Goal: Contribute content: Add original content to the website for others to see

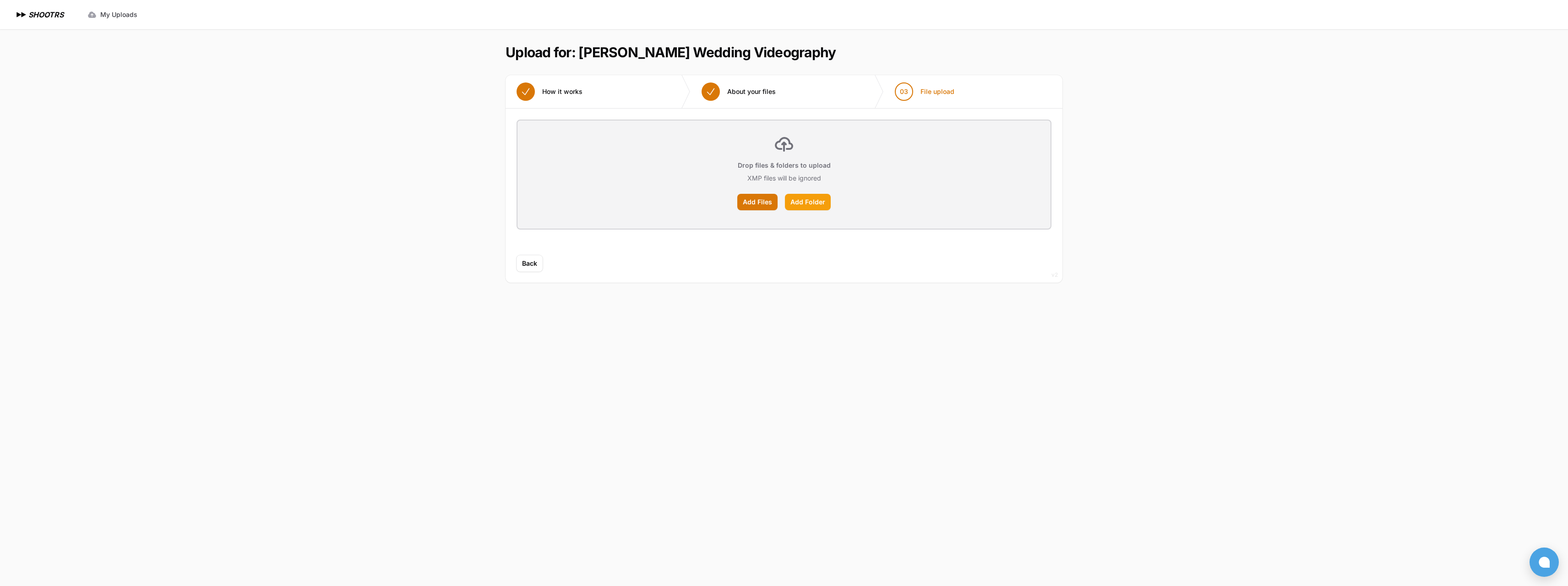
click at [800, 204] on label "Add Folder" at bounding box center [808, 202] width 45 height 16
click at [0, 0] on input "Add Folder" at bounding box center [0, 0] width 0 height 0
click at [759, 203] on label "Add Files" at bounding box center [757, 202] width 40 height 16
click at [0, 0] on input "Add Files" at bounding box center [0, 0] width 0 height 0
click at [814, 202] on label "Add Folder" at bounding box center [808, 202] width 45 height 16
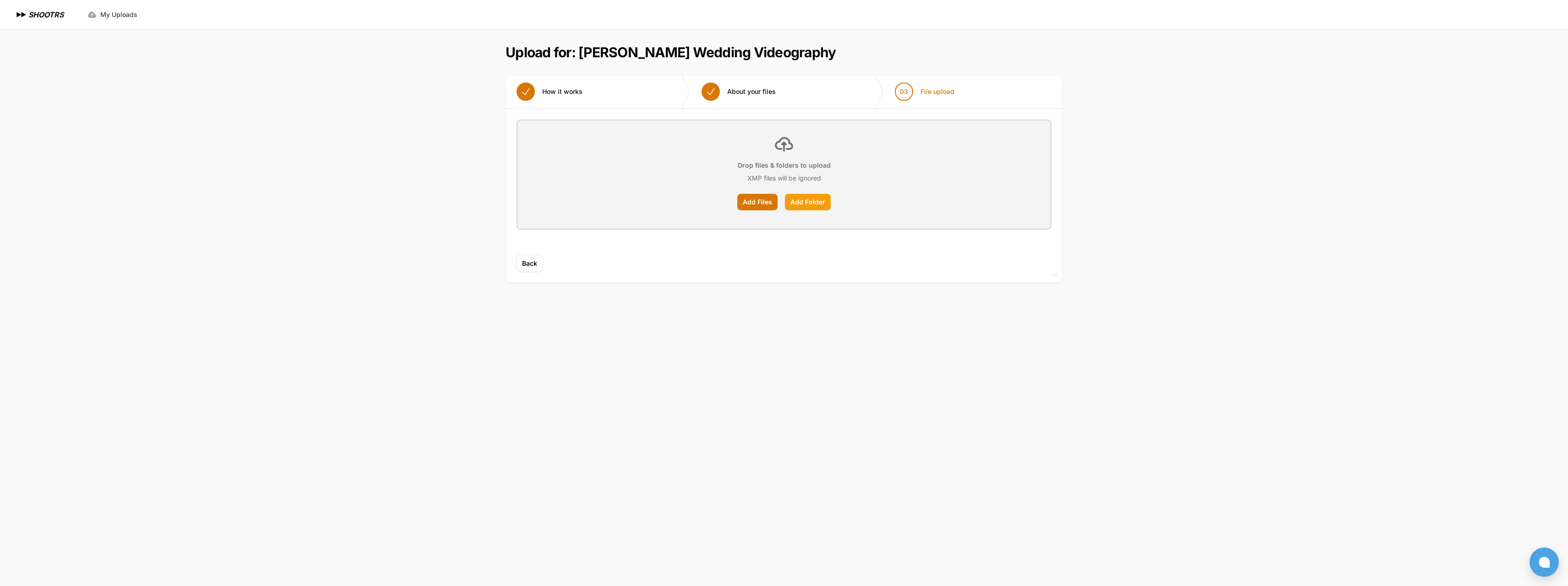
click at [0, 0] on input "Add Folder" at bounding box center [0, 0] width 0 height 0
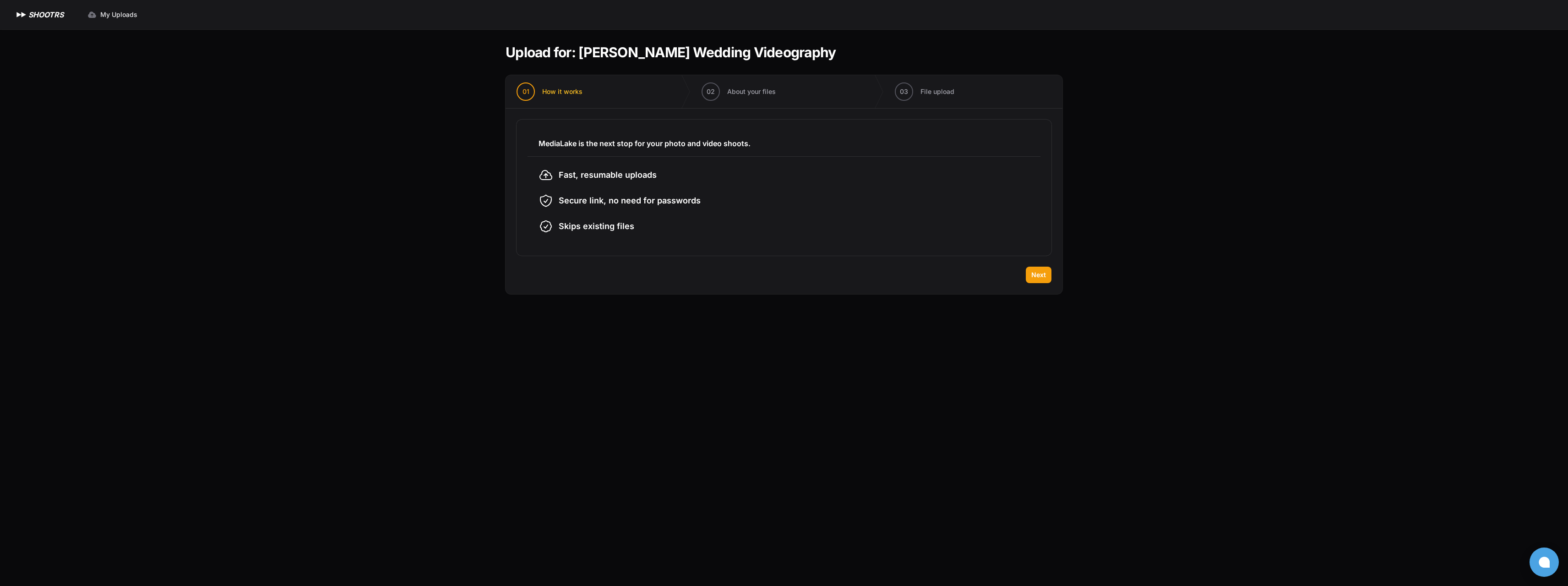
click at [1031, 283] on div "Back Next" at bounding box center [783, 280] width 557 height 27
click at [1036, 271] on span "Next" at bounding box center [1038, 274] width 15 height 9
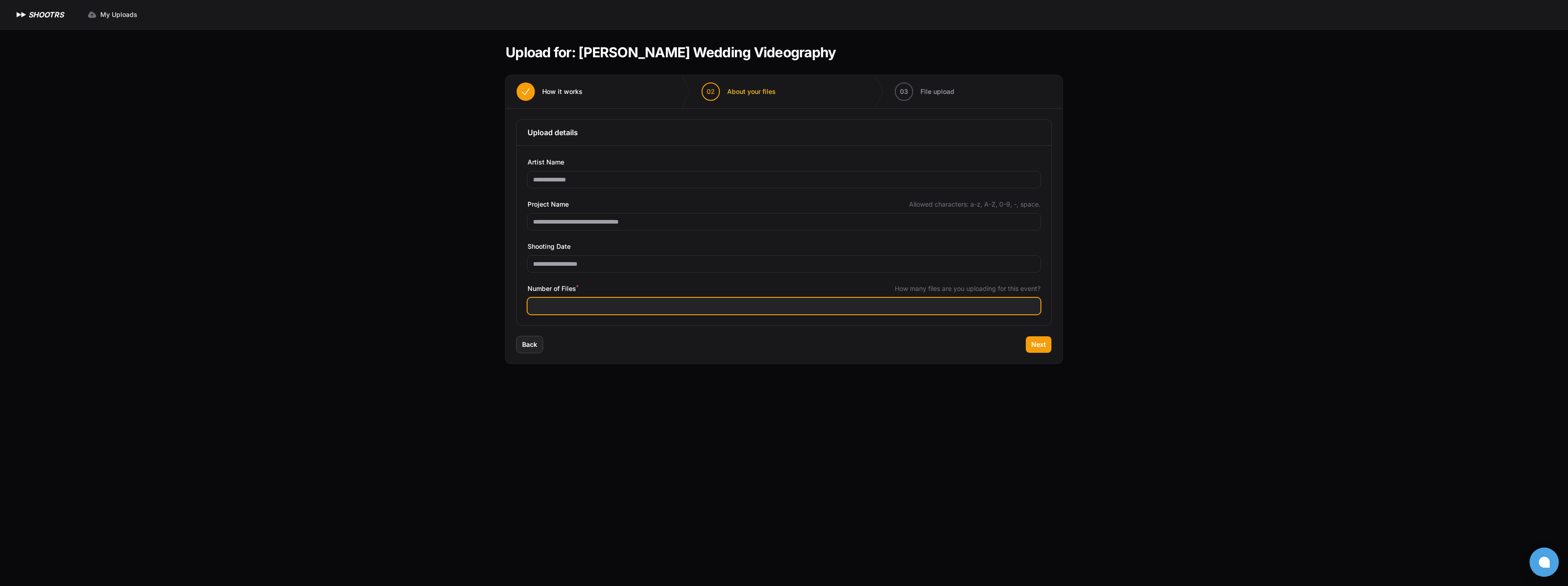
click at [602, 303] on input "Number of Files *" at bounding box center [784, 306] width 512 height 16
type input "***"
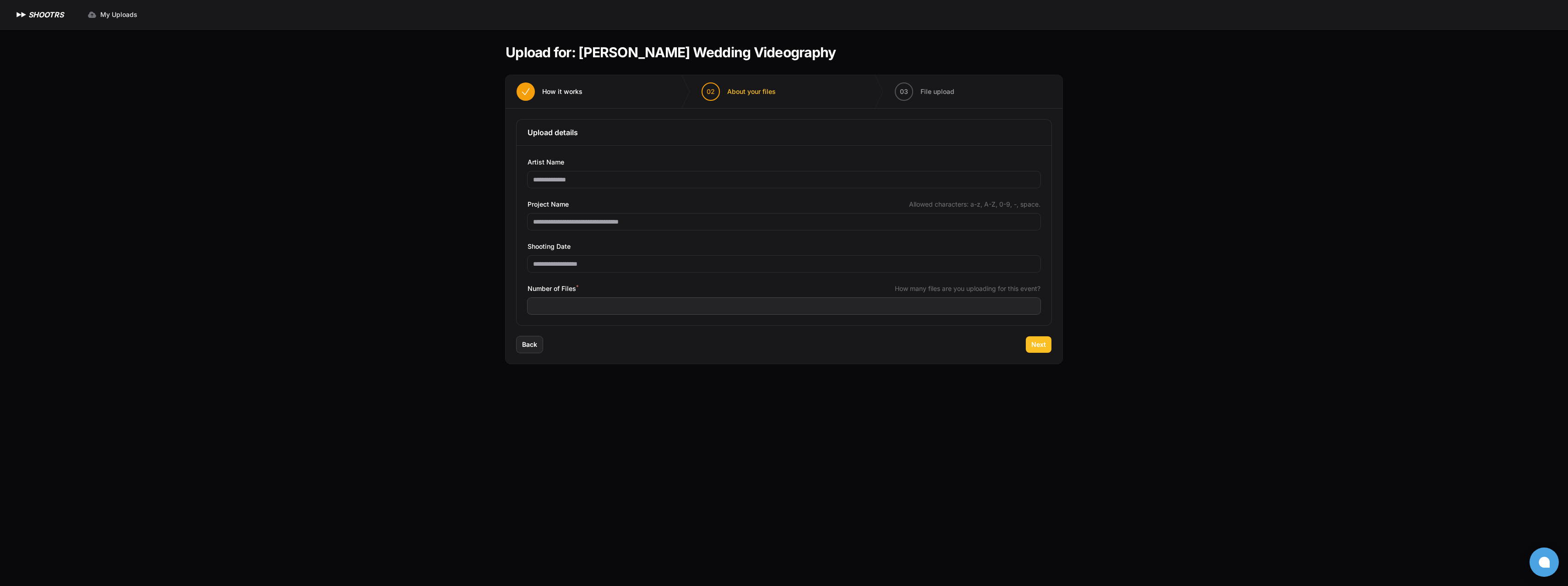
click at [1034, 340] on span "Next" at bounding box center [1038, 344] width 15 height 9
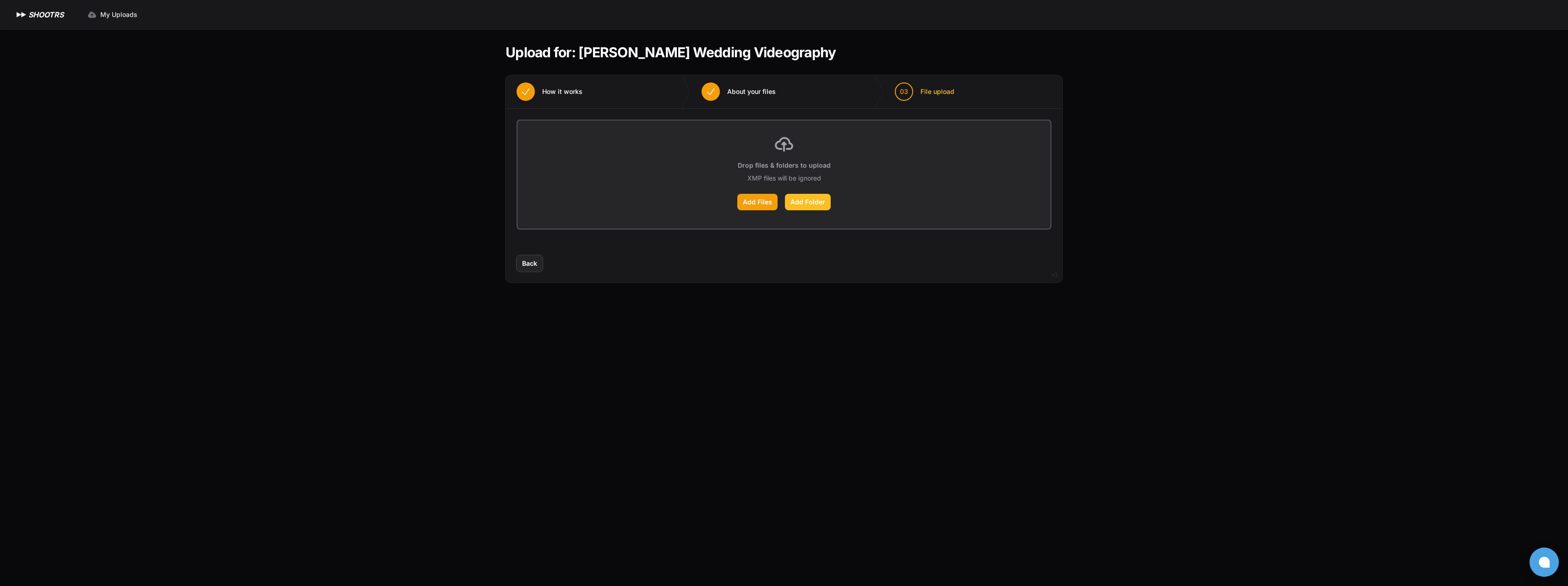
click at [811, 201] on label "Add Folder" at bounding box center [808, 202] width 45 height 16
click at [0, 0] on input "Add Folder" at bounding box center [0, 0] width 0 height 0
